Goal: Contribute content

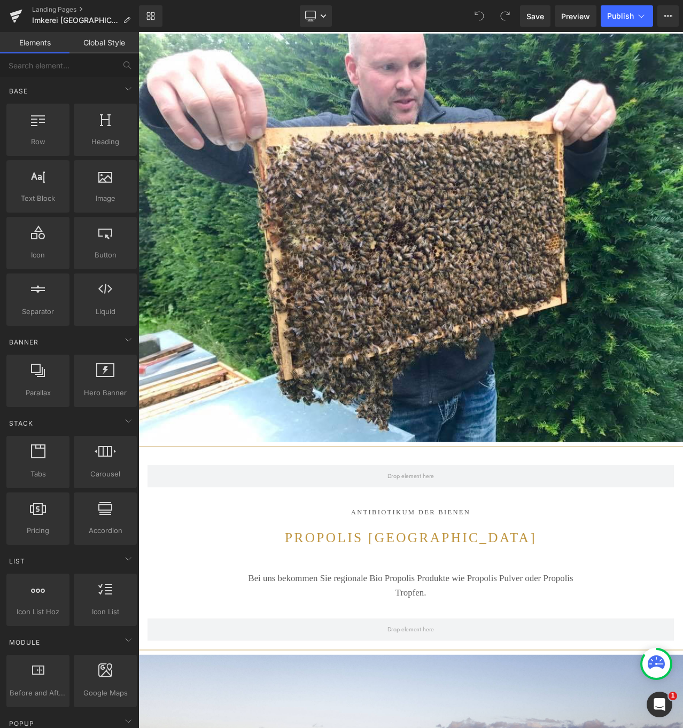
scroll to position [4134, 0]
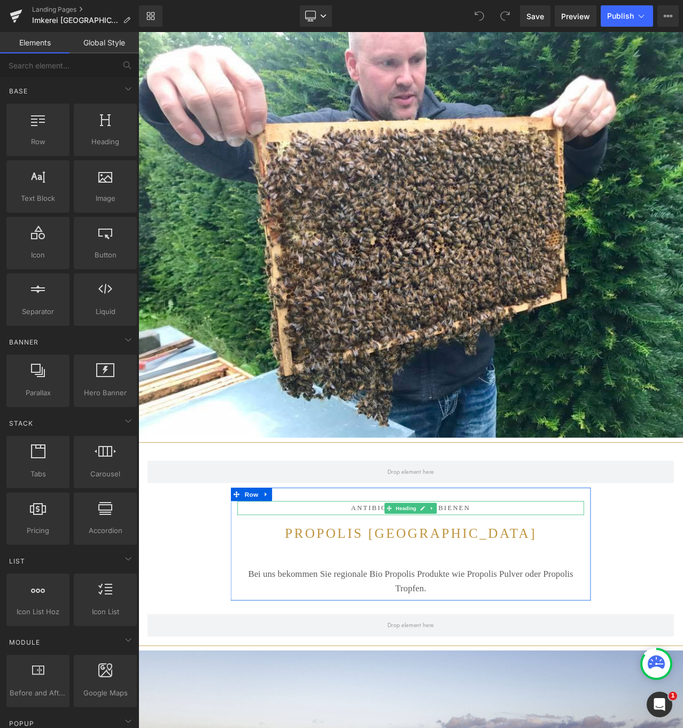
click at [446, 589] on div "Antibiotikum der bienen Heading" at bounding box center [462, 597] width 412 height 17
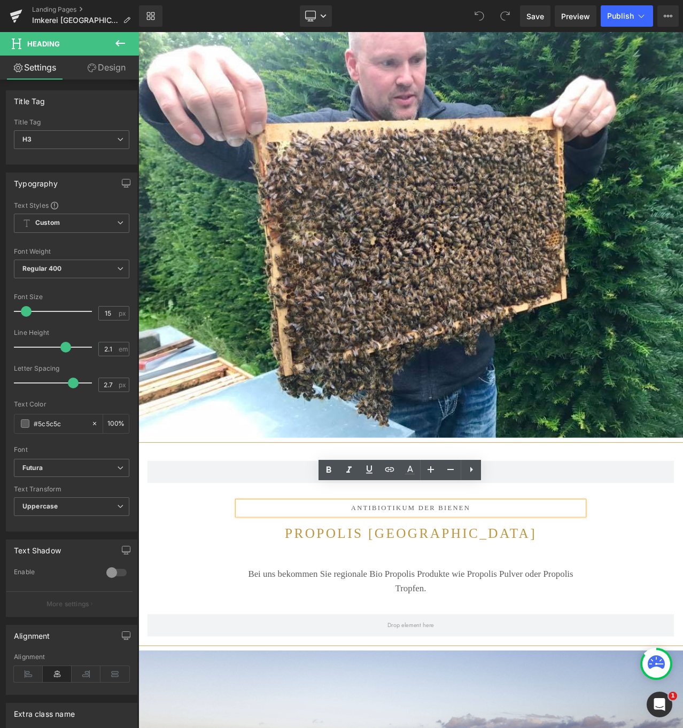
click at [462, 589] on h3 "Antibiotikum der bienen" at bounding box center [462, 597] width 412 height 17
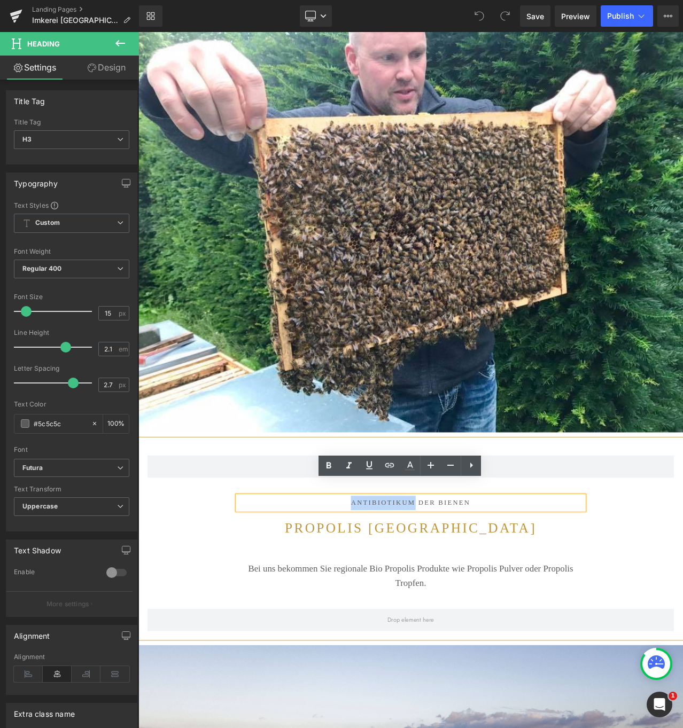
drag, startPoint x: 463, startPoint y: 580, endPoint x: 388, endPoint y: 575, distance: 75.0
click at [388, 583] on h3 "Antibiotikum der bienen" at bounding box center [462, 591] width 412 height 17
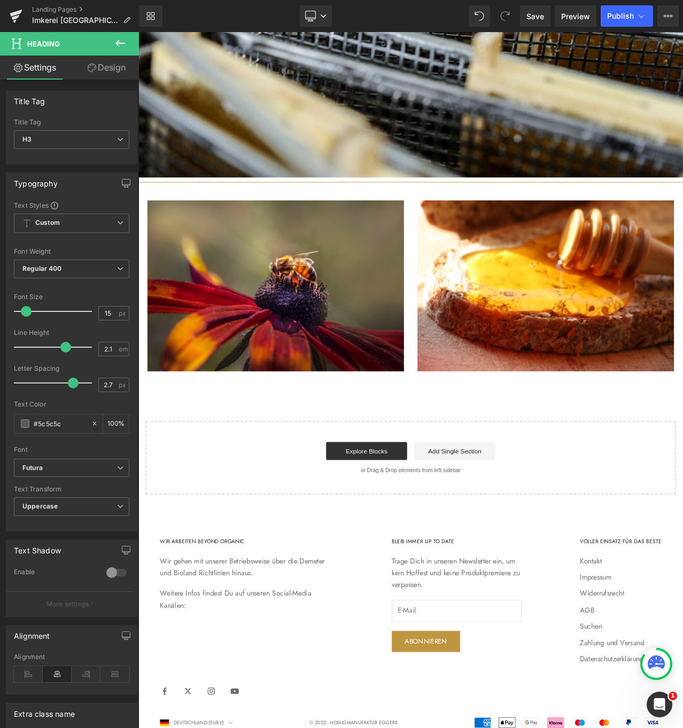
scroll to position [5754, 0]
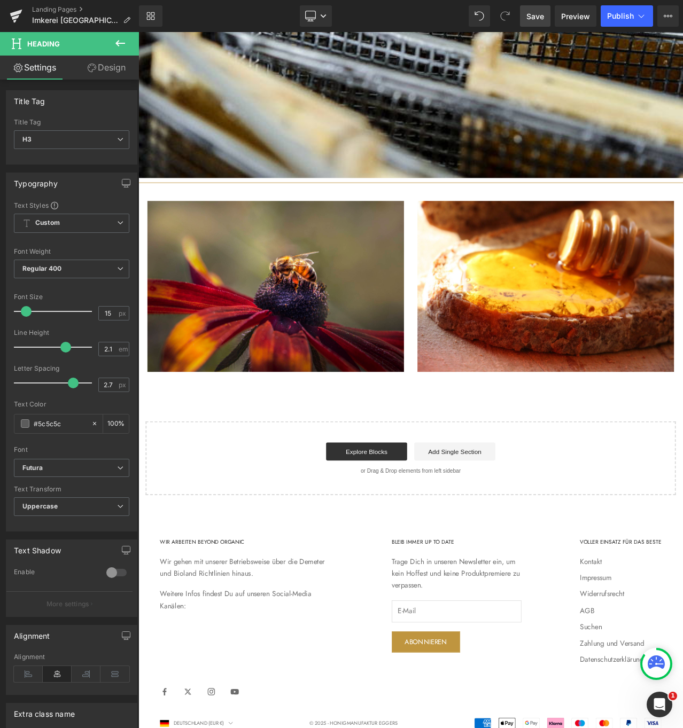
click at [536, 11] on span "Save" at bounding box center [535, 16] width 18 height 11
click at [628, 12] on span "Publish" at bounding box center [620, 16] width 27 height 9
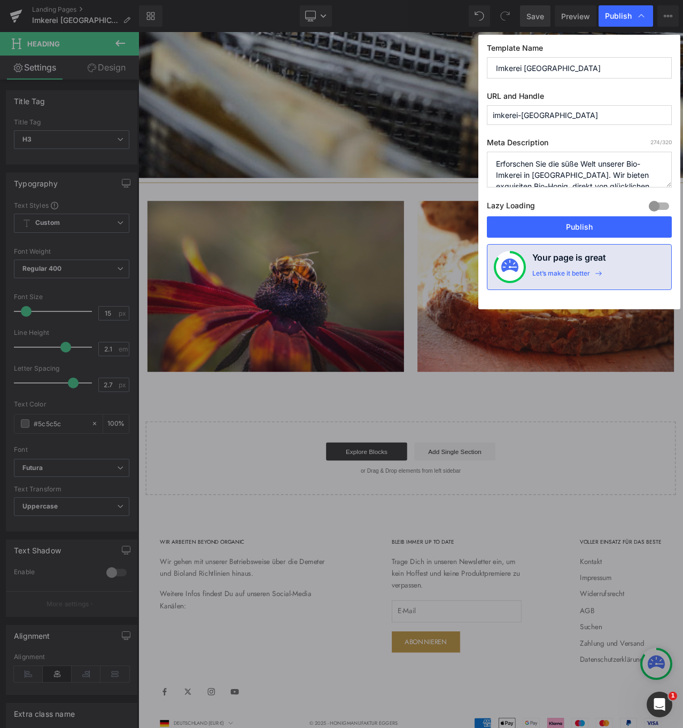
click at [628, 12] on span "Publish" at bounding box center [618, 16] width 27 height 10
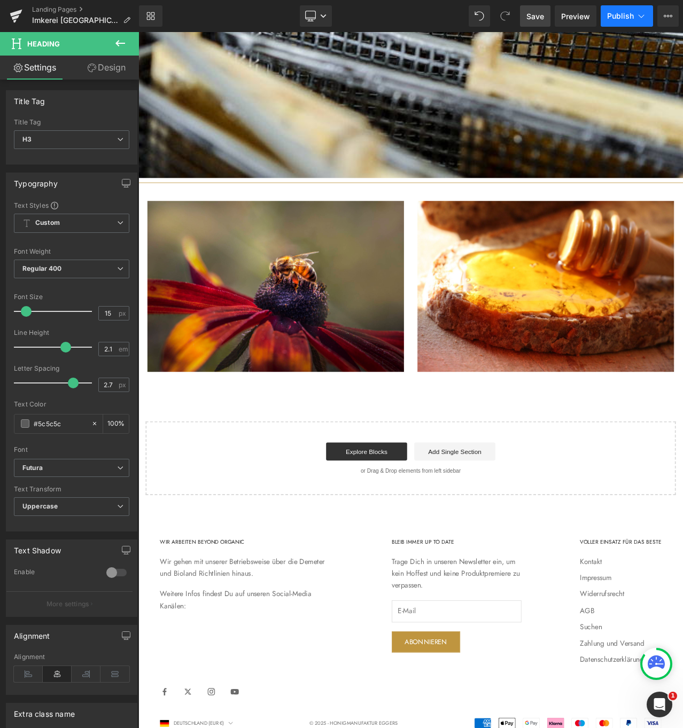
click at [626, 14] on span "Publish" at bounding box center [620, 16] width 27 height 9
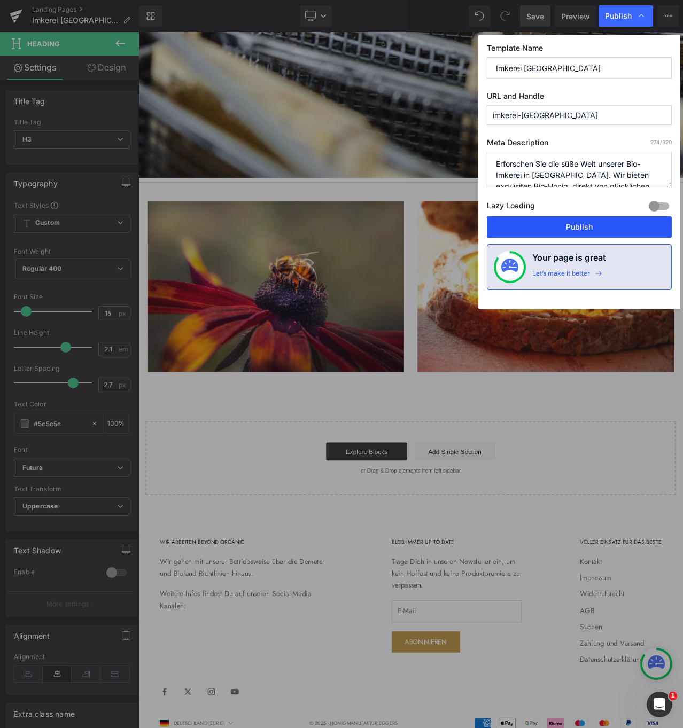
drag, startPoint x: 581, startPoint y: 224, endPoint x: 525, endPoint y: 228, distance: 55.7
click at [581, 224] on button "Publish" at bounding box center [579, 226] width 185 height 21
